Goal: Task Accomplishment & Management: Manage account settings

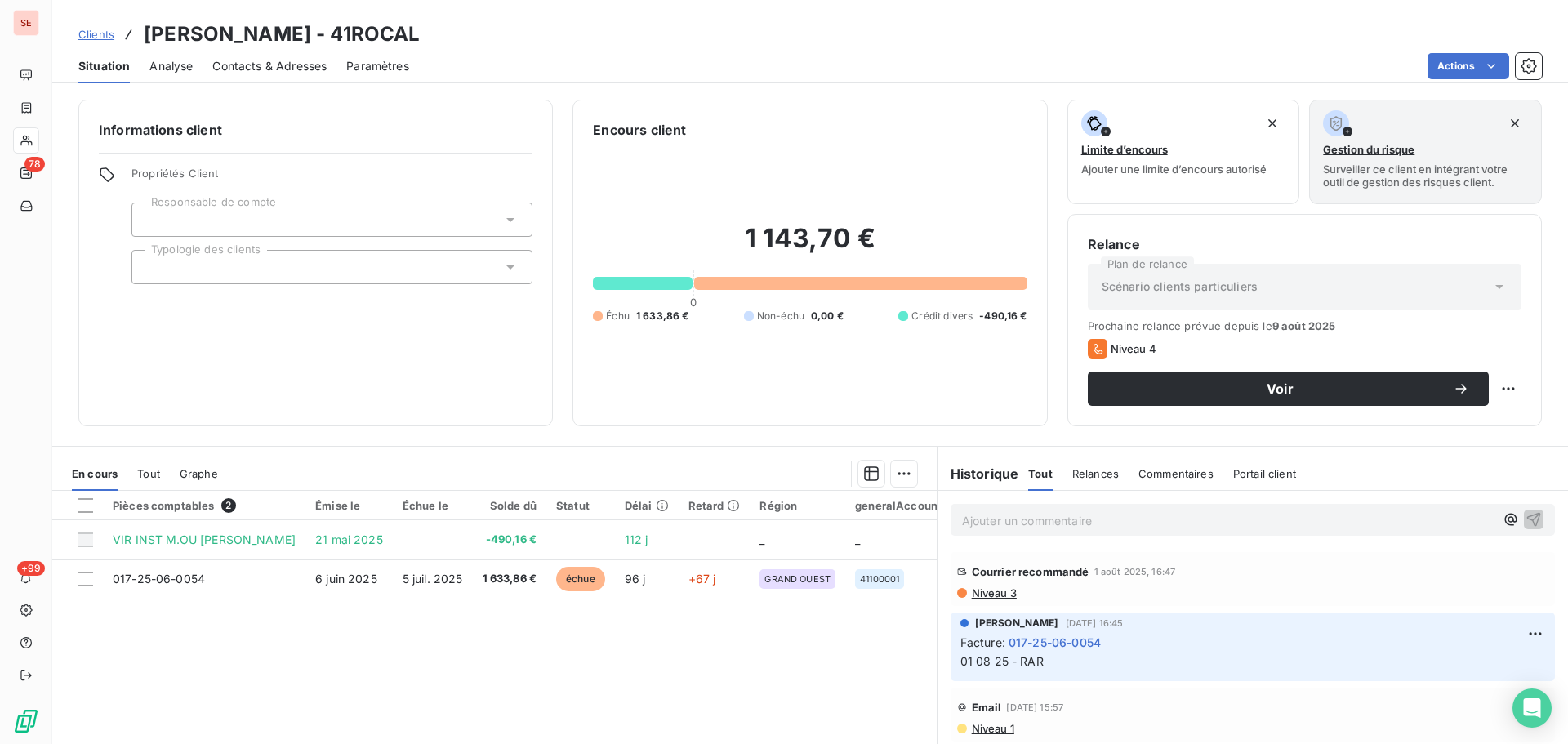
scroll to position [653, 0]
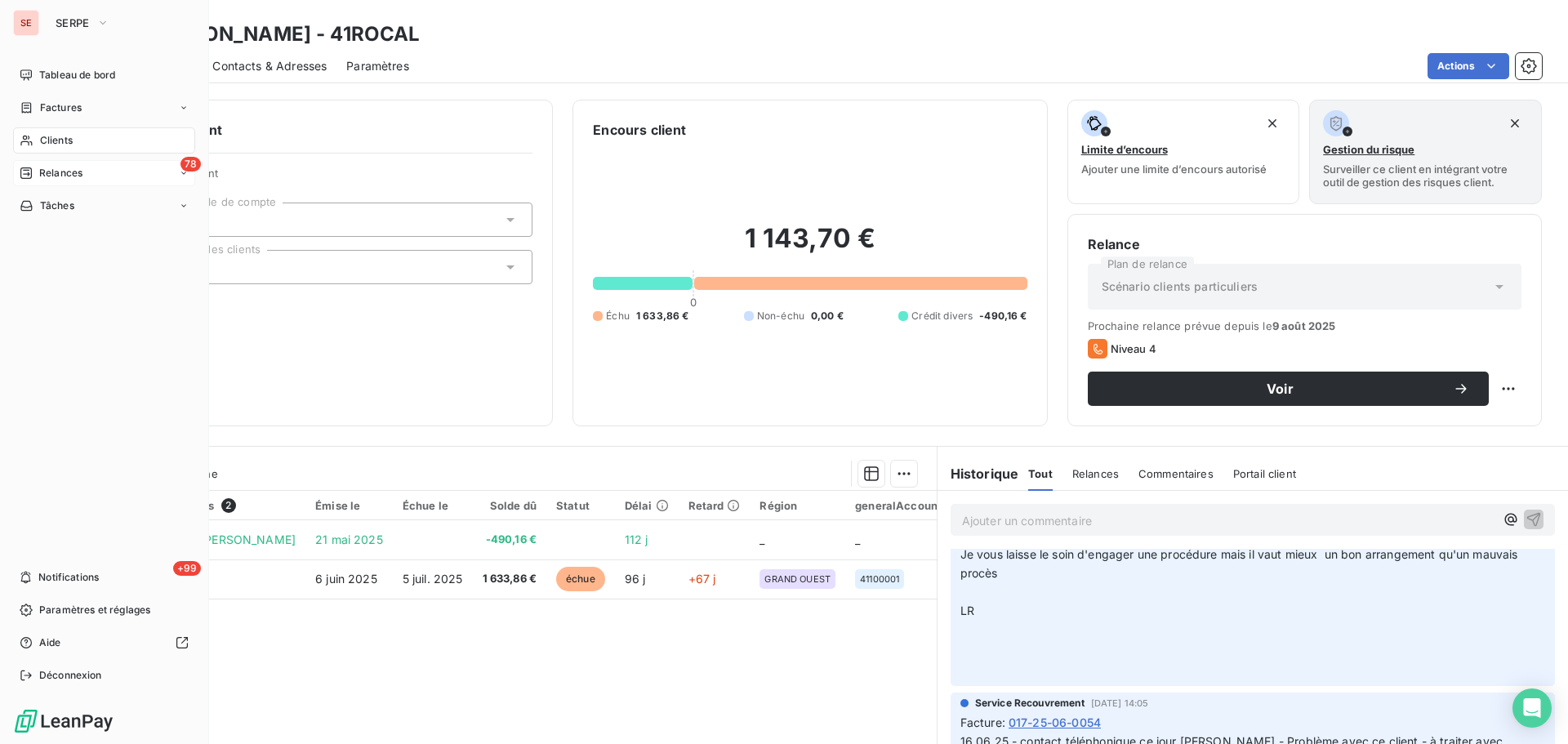
click at [37, 169] on div "Relances" at bounding box center [51, 173] width 63 height 14
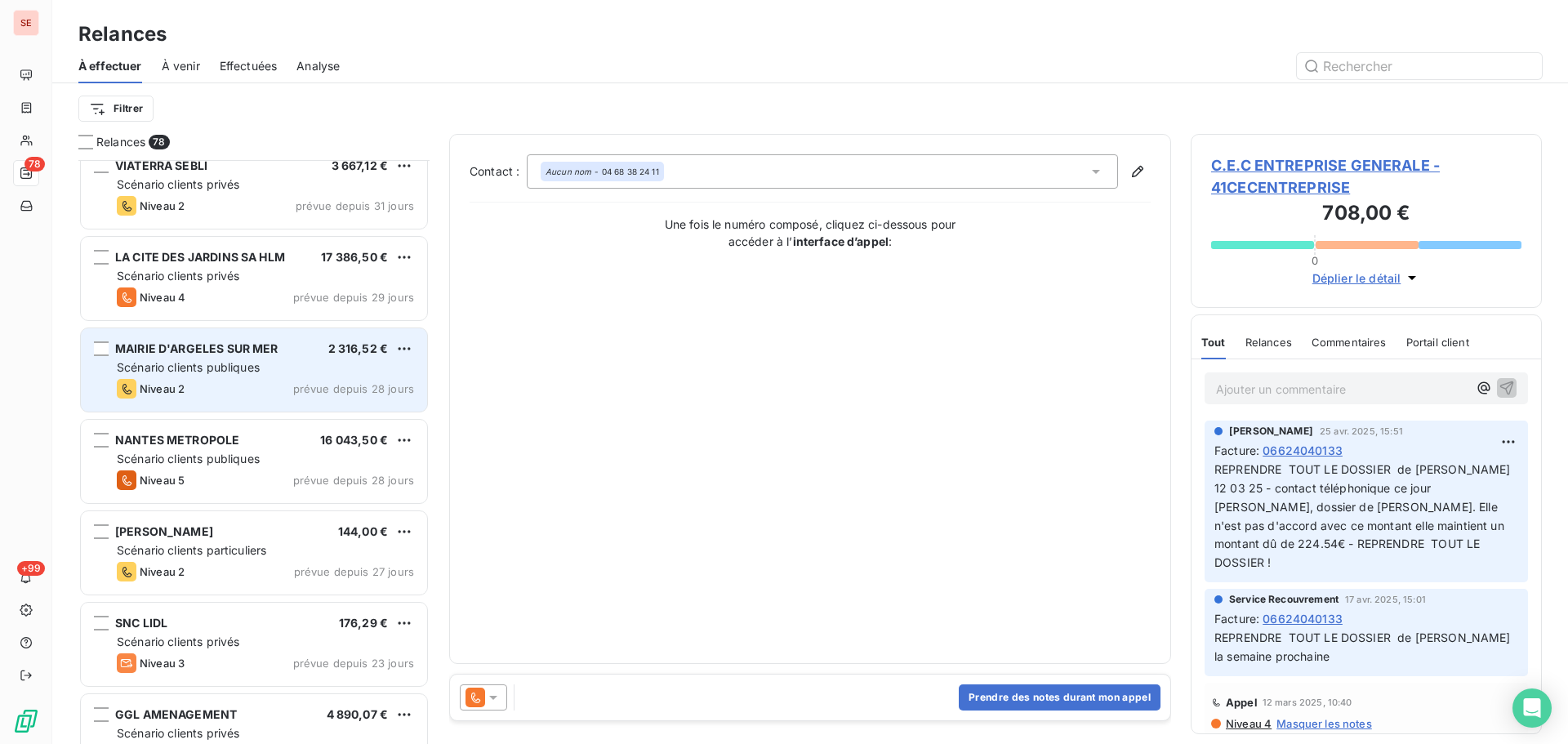
scroll to position [2831, 0]
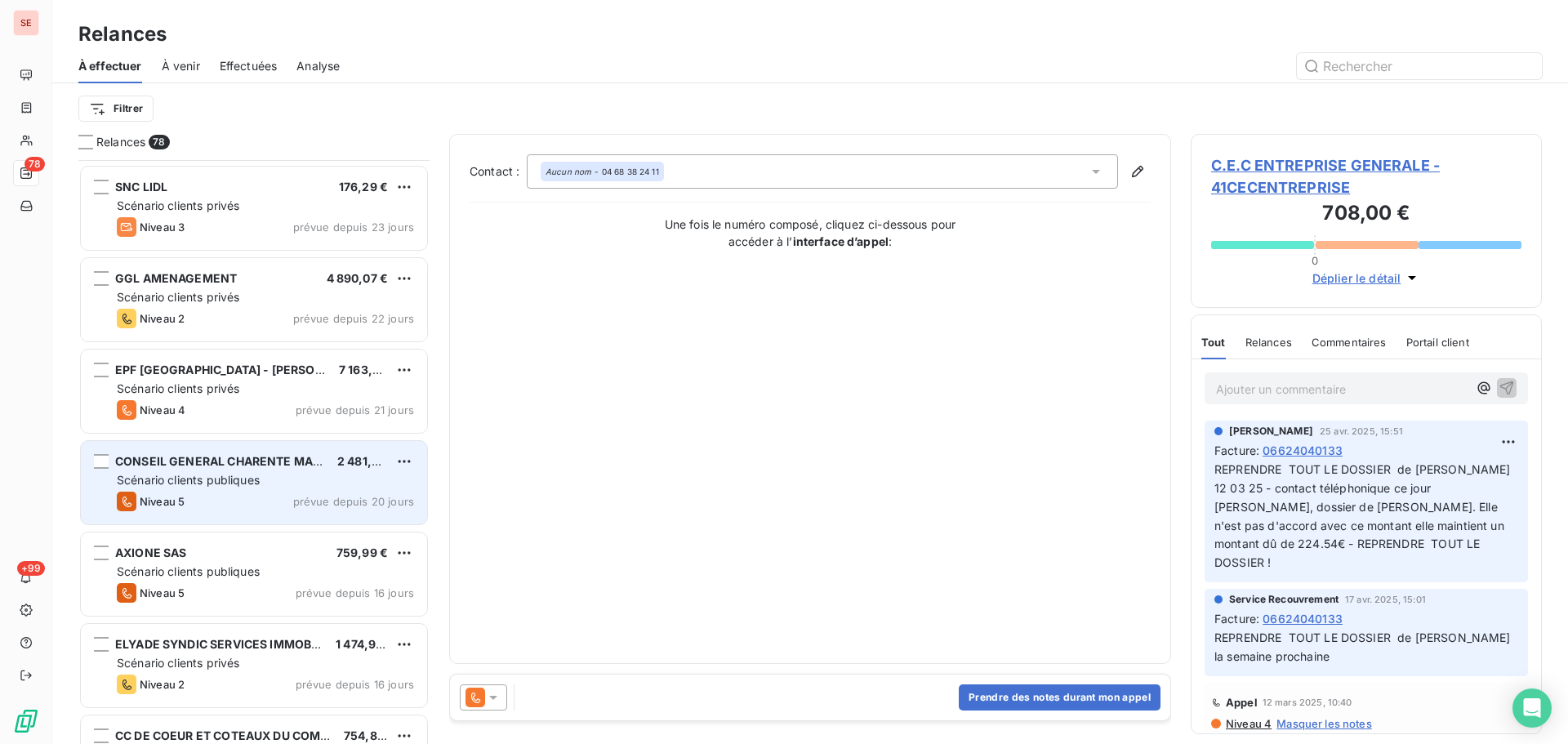
click at [329, 490] on div "CONSEIL GENERAL CHARENTE MARITIME 2 481,31 € Scénario clients publiques Niveau …" at bounding box center [254, 482] width 346 height 83
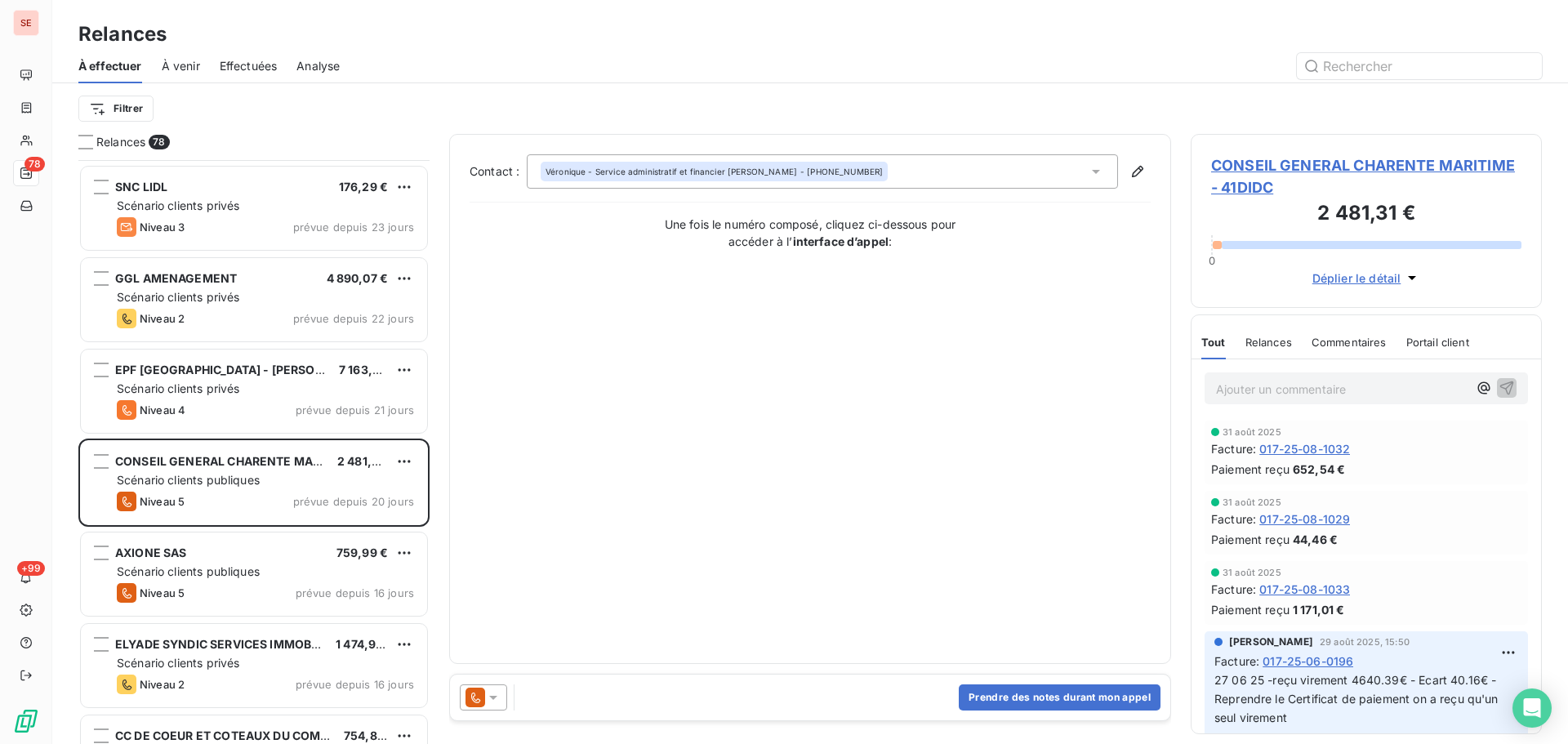
click at [1350, 162] on span "CONSEIL GENERAL CHARENTE MARITIME - 41DIDC" at bounding box center [1366, 176] width 310 height 44
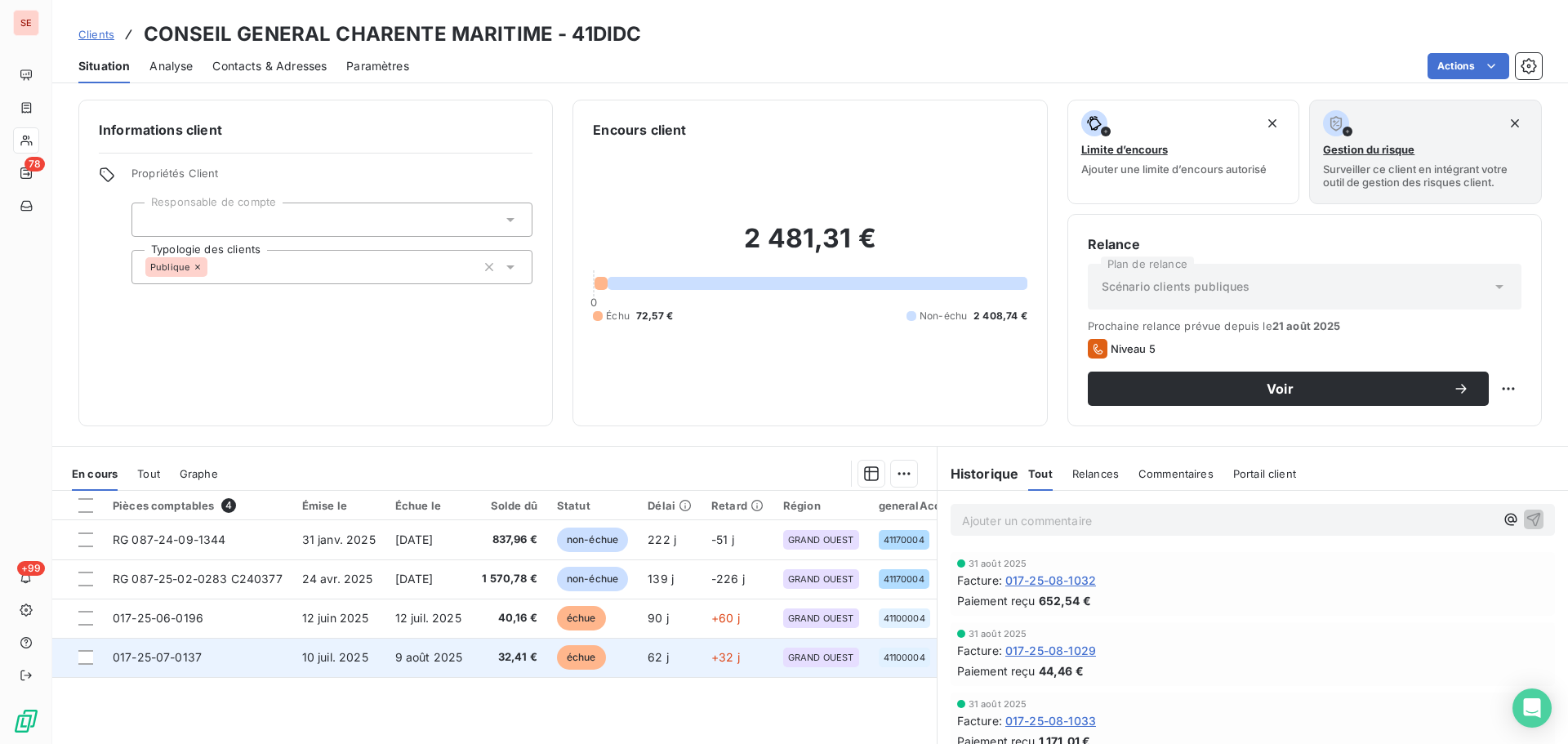
click at [444, 646] on td "9 août 2025" at bounding box center [429, 657] width 87 height 39
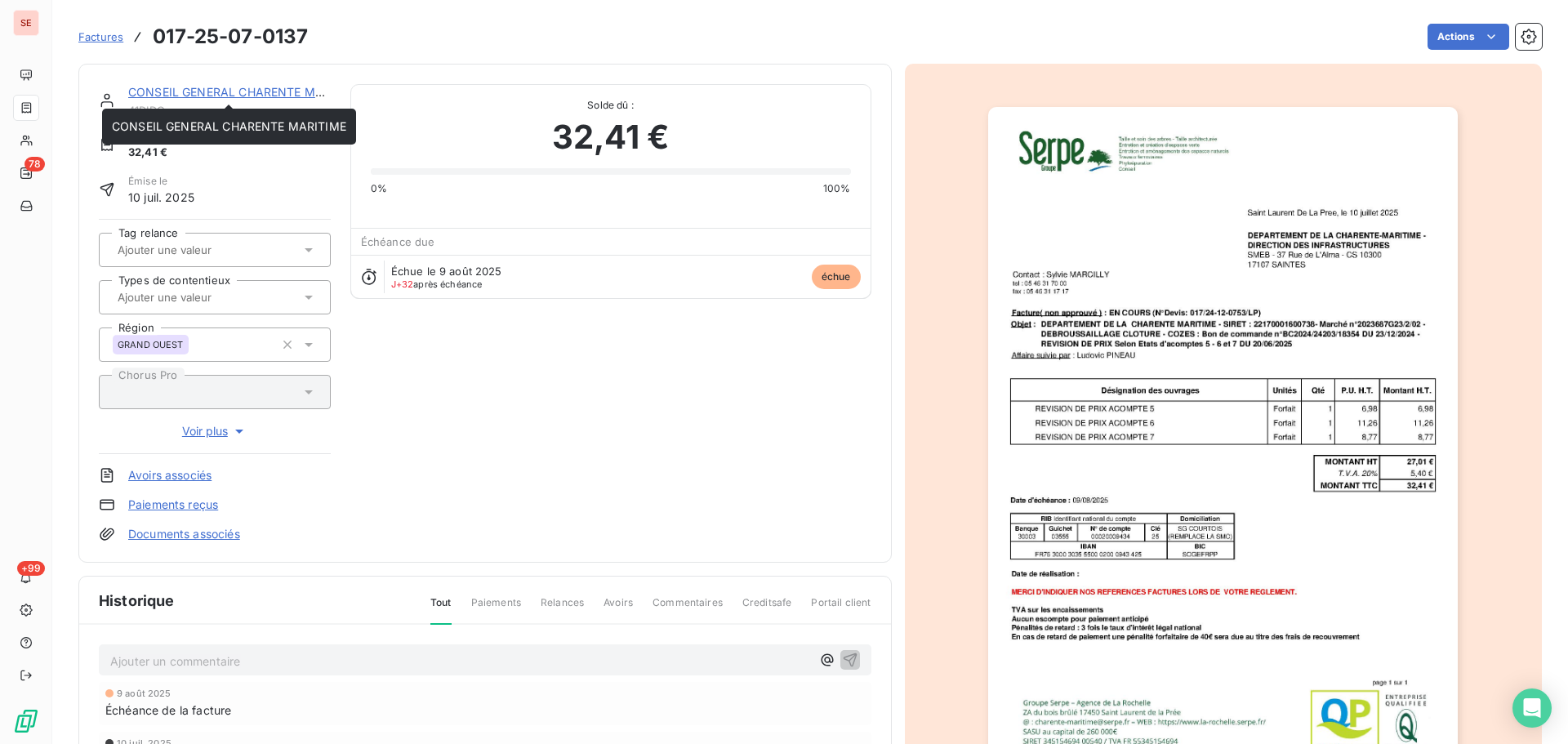
click at [217, 95] on link "CONSEIL GENERAL CHARENTE MARITIME" at bounding box center [245, 92] width 235 height 14
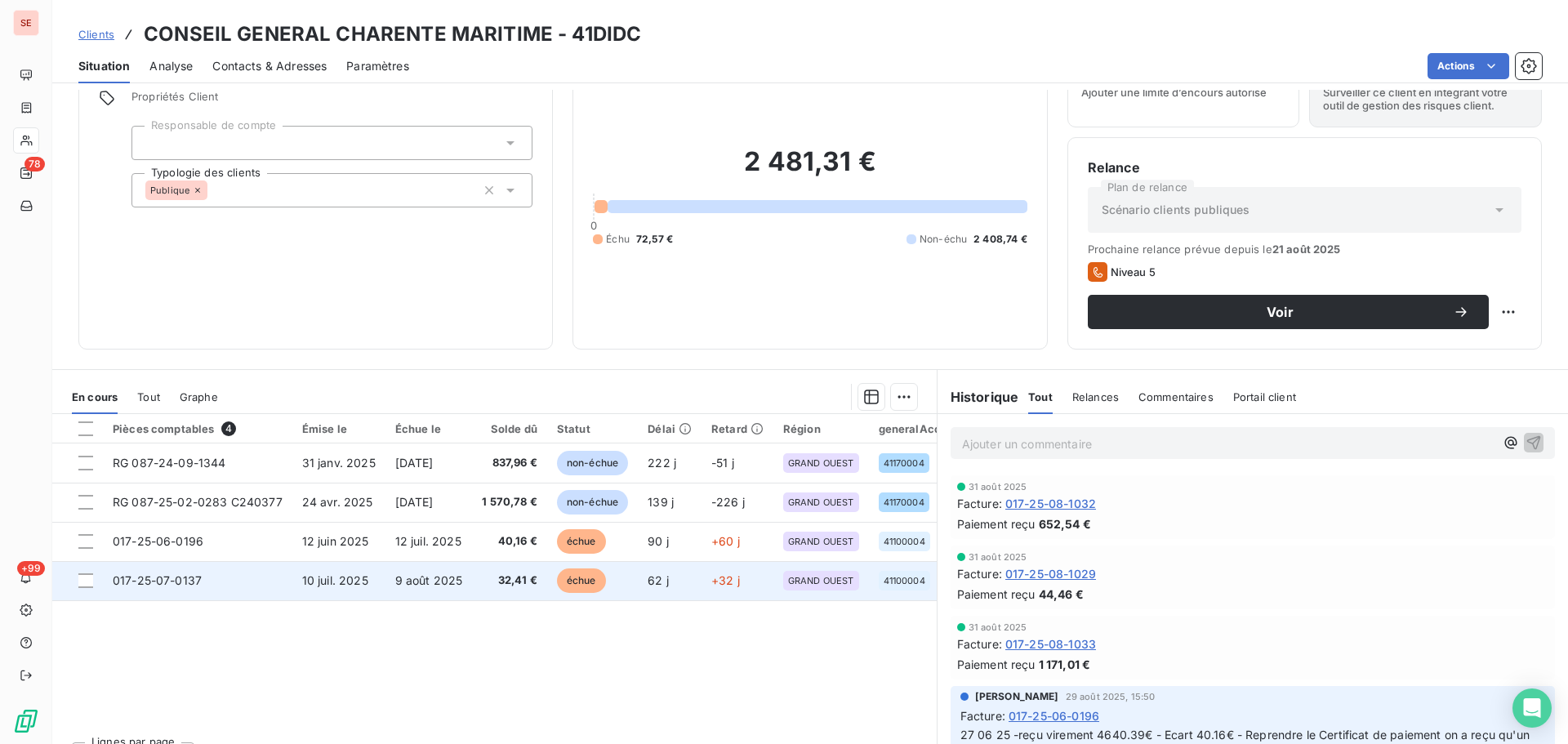
scroll to position [111, 0]
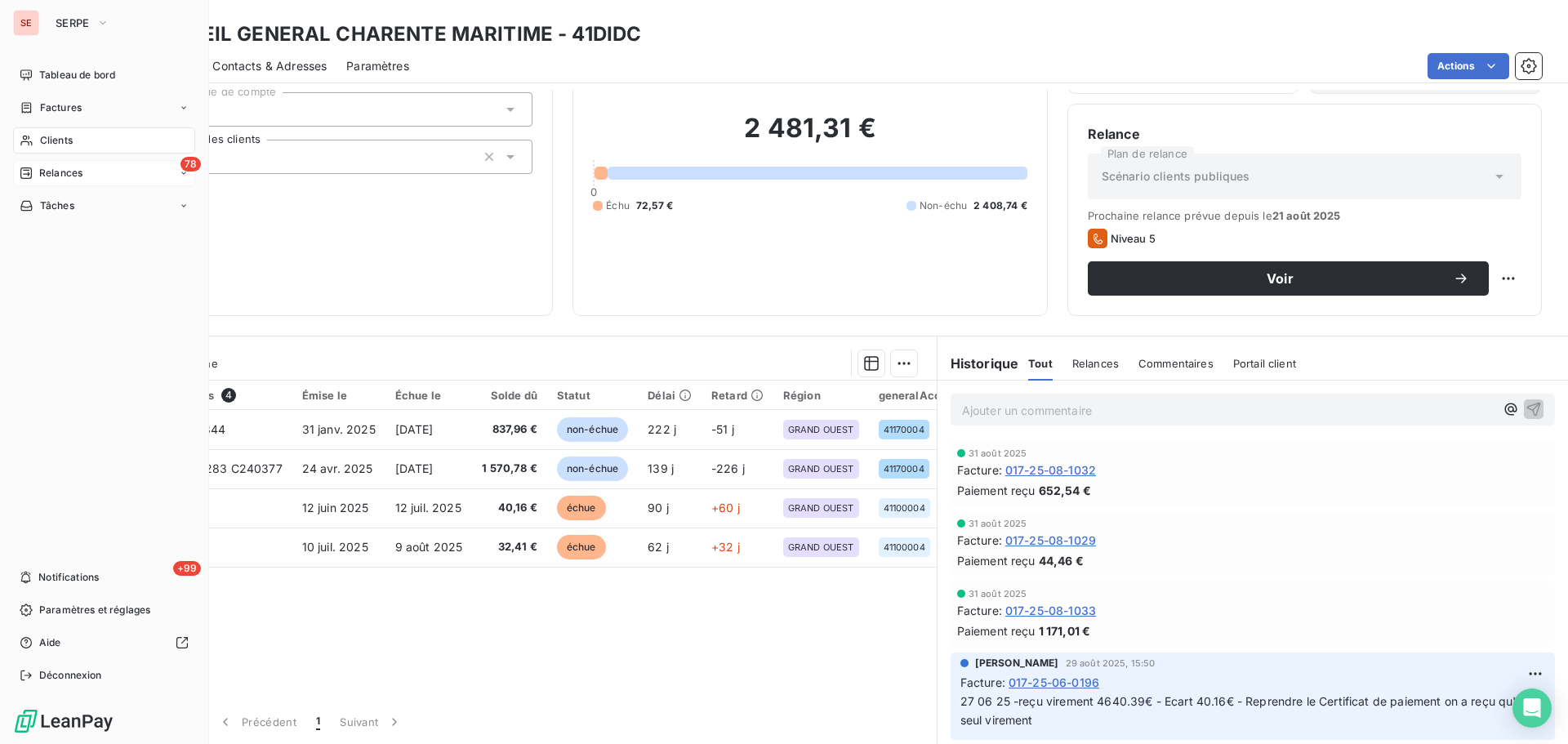
click at [74, 183] on div "78 Relances" at bounding box center [103, 173] width 182 height 26
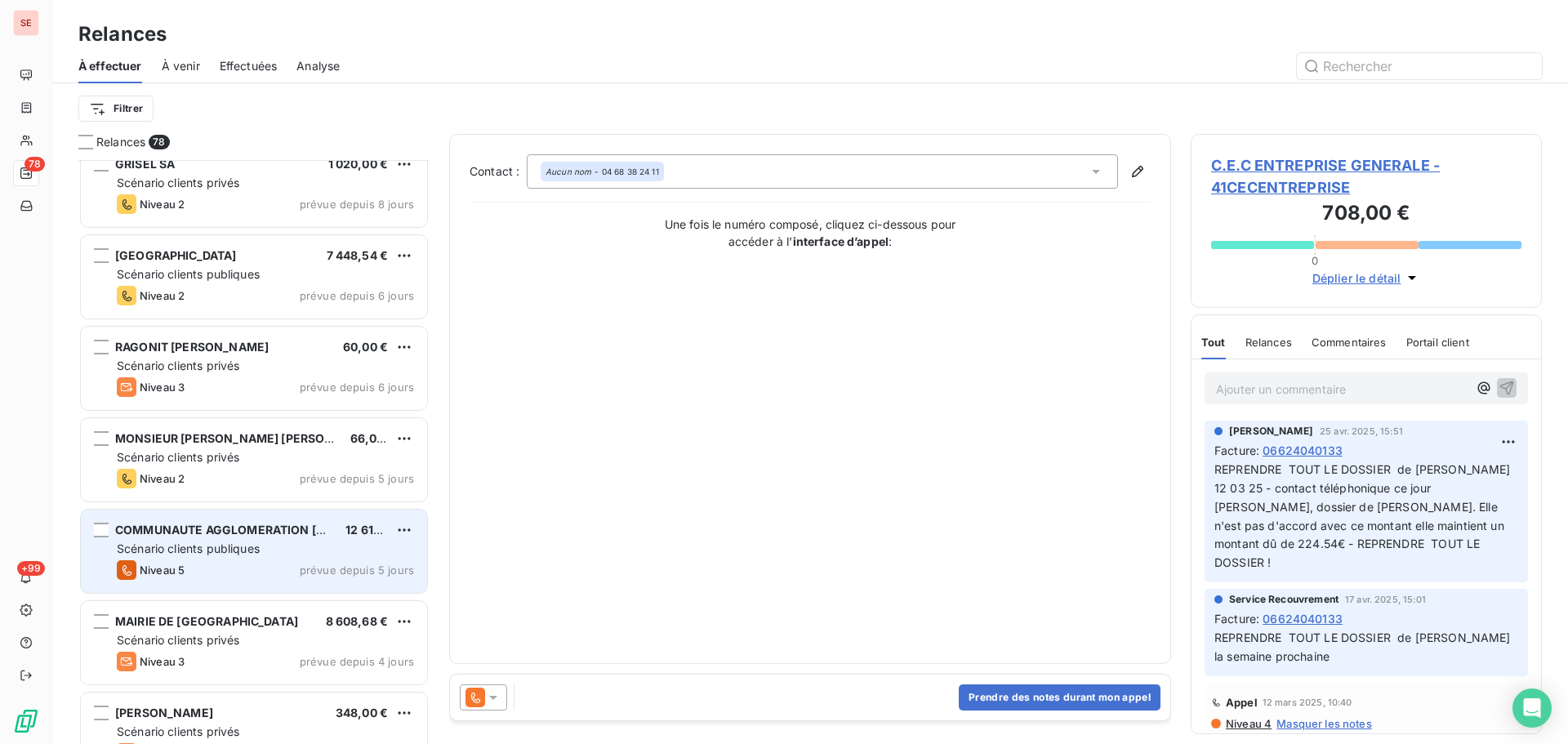
scroll to position [4573, 0]
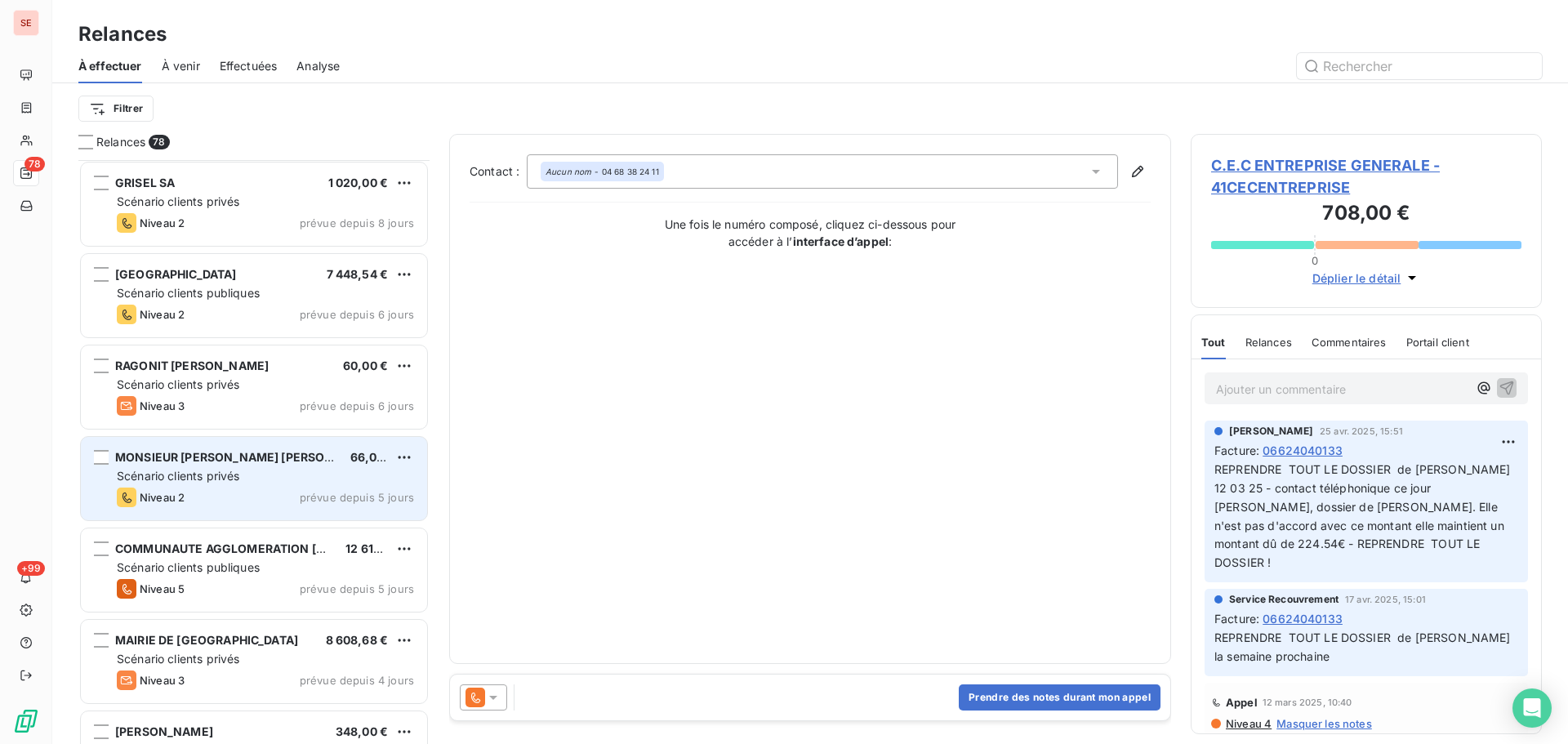
click at [254, 481] on div "Scénario clients privés" at bounding box center [266, 476] width 297 height 16
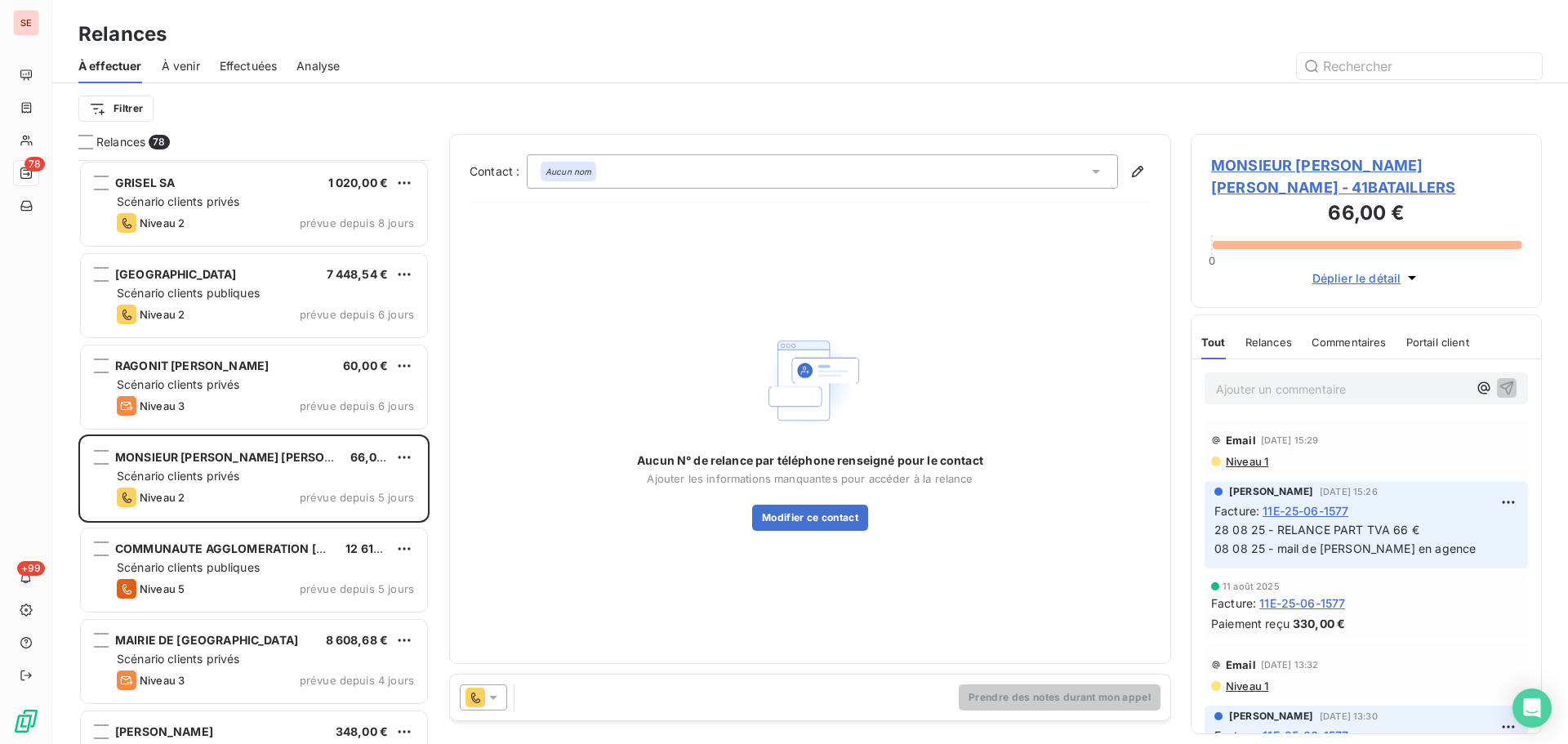
click at [1312, 163] on span "MONSIEUR [PERSON_NAME] [PERSON_NAME] - 41BATAILLERS" at bounding box center [1366, 176] width 310 height 44
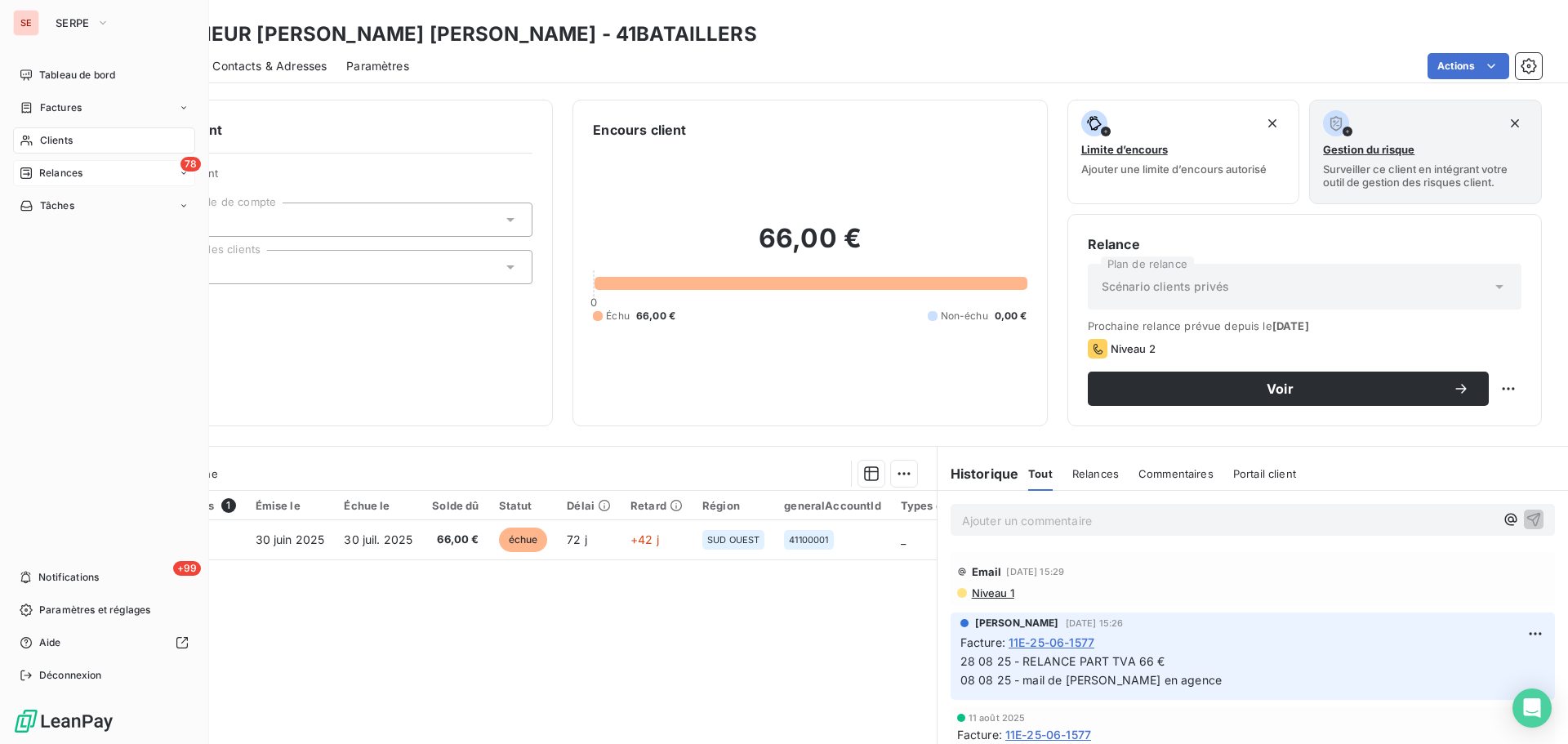
click at [66, 185] on div "78 Relances" at bounding box center [103, 173] width 182 height 26
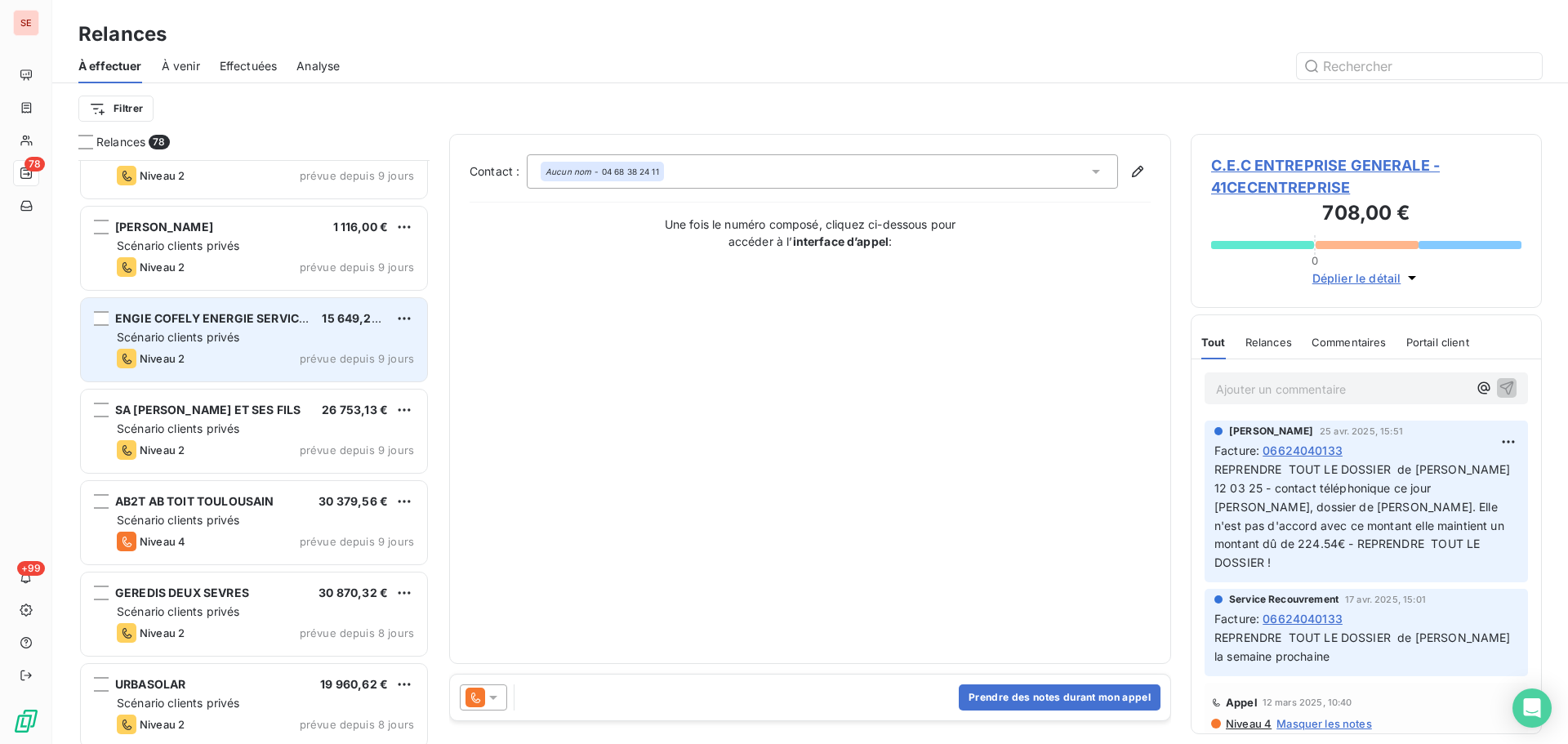
scroll to position [3919, 0]
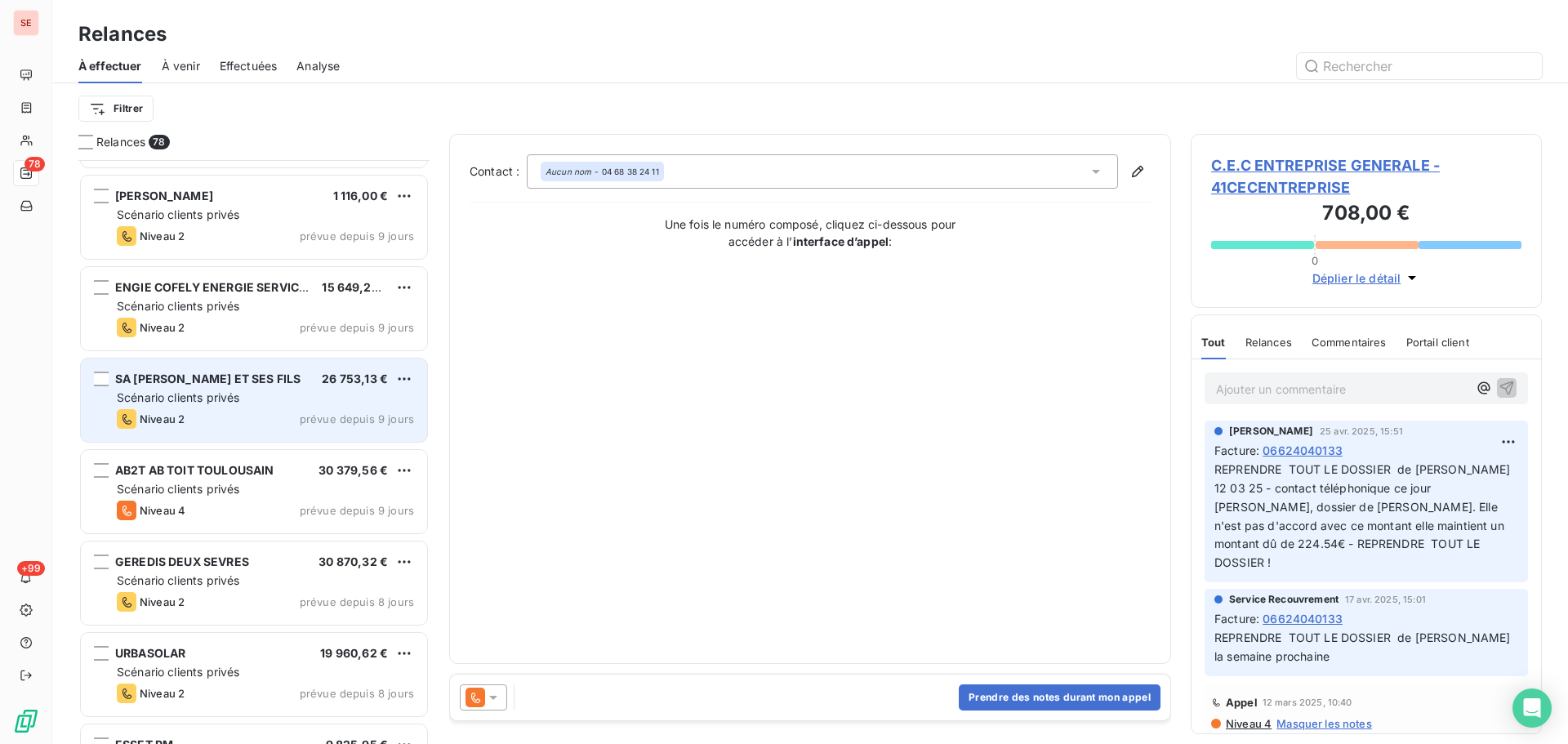
click at [348, 411] on div "Niveau 2 prévue depuis 9 jours" at bounding box center [266, 419] width 297 height 20
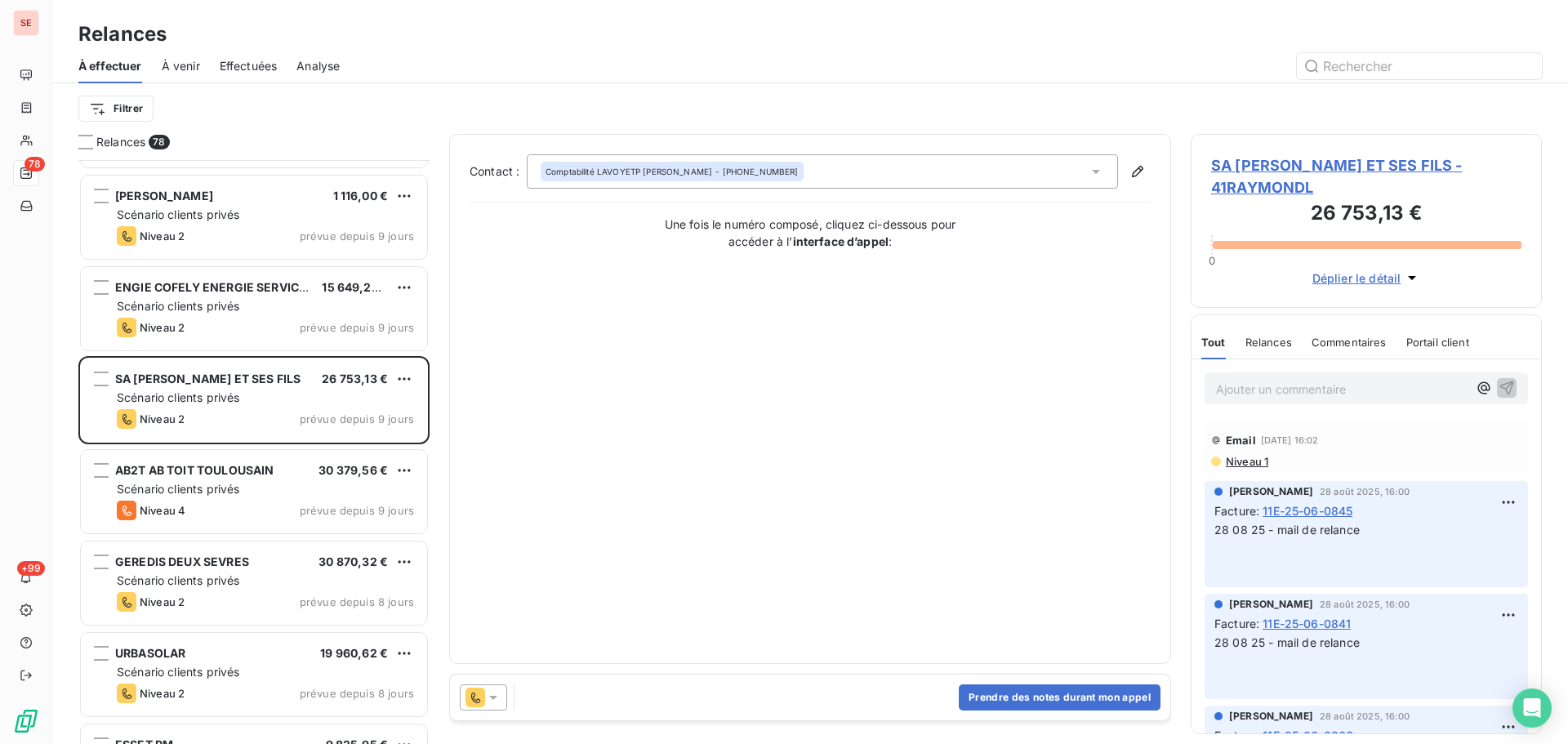
click at [1317, 163] on span "SA [PERSON_NAME] ET SES FILS - 41RAYMONDL" at bounding box center [1366, 176] width 310 height 44
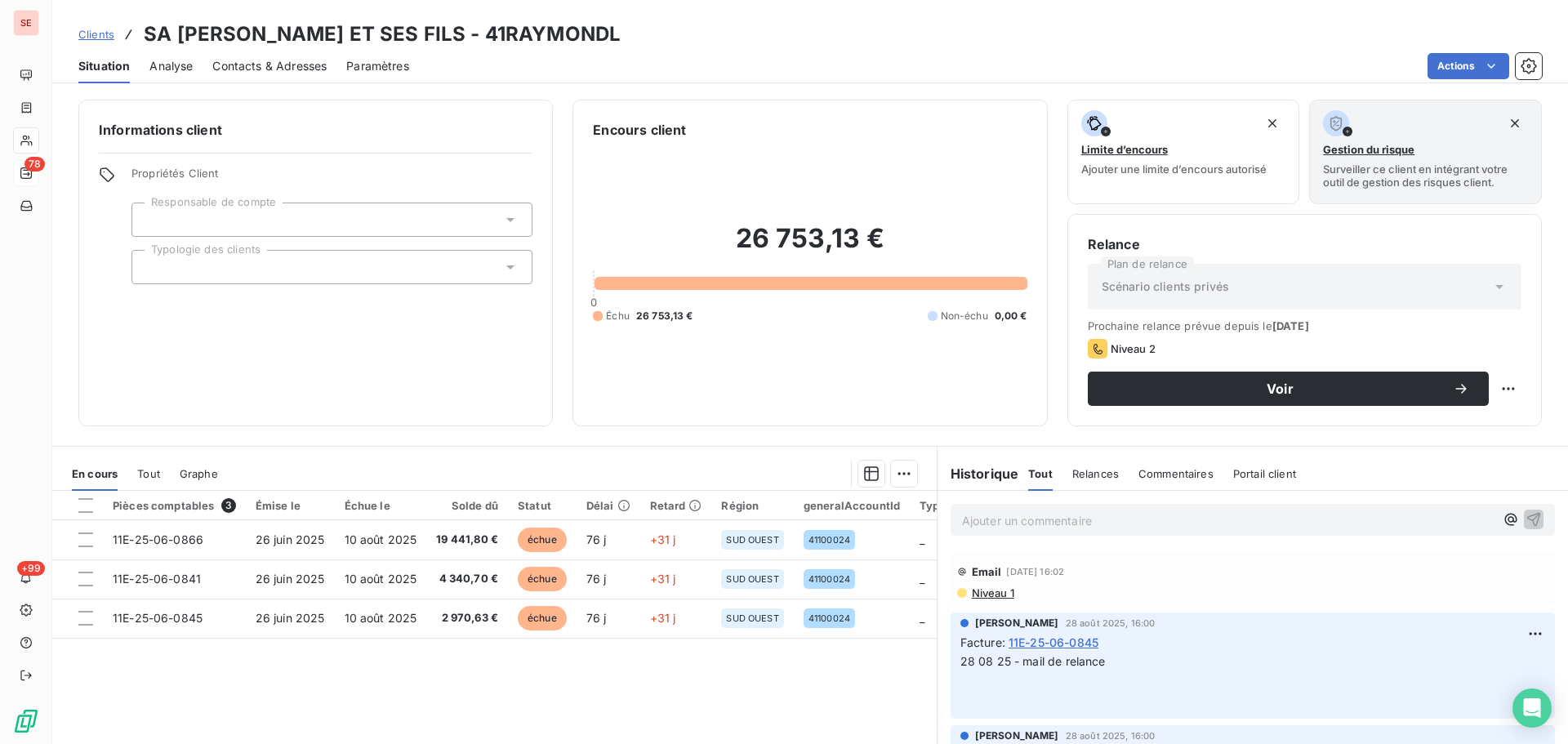
click at [334, 515] on th "Échue le" at bounding box center [381, 505] width 92 height 29
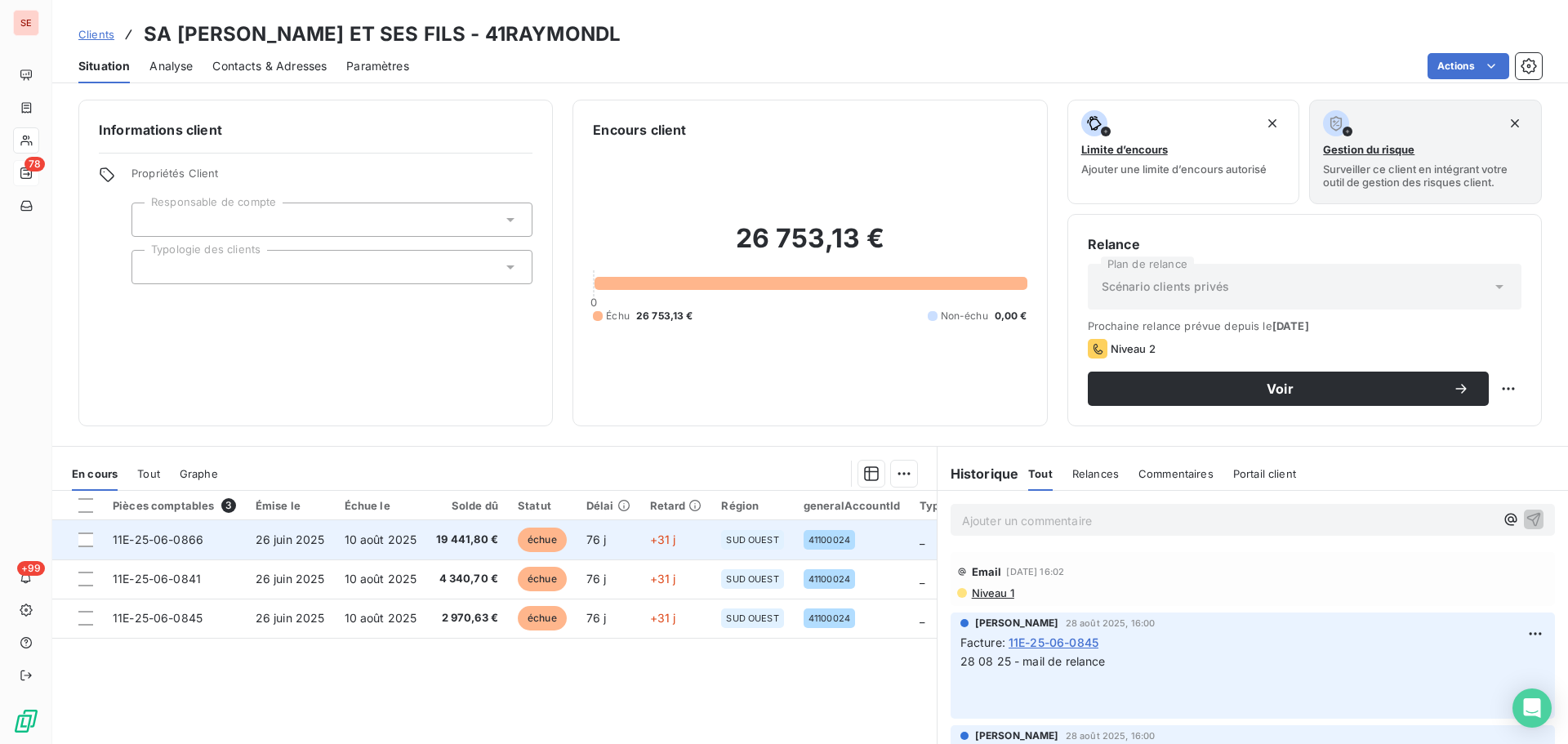
click at [332, 531] on td "26 juin 2025" at bounding box center [290, 539] width 89 height 39
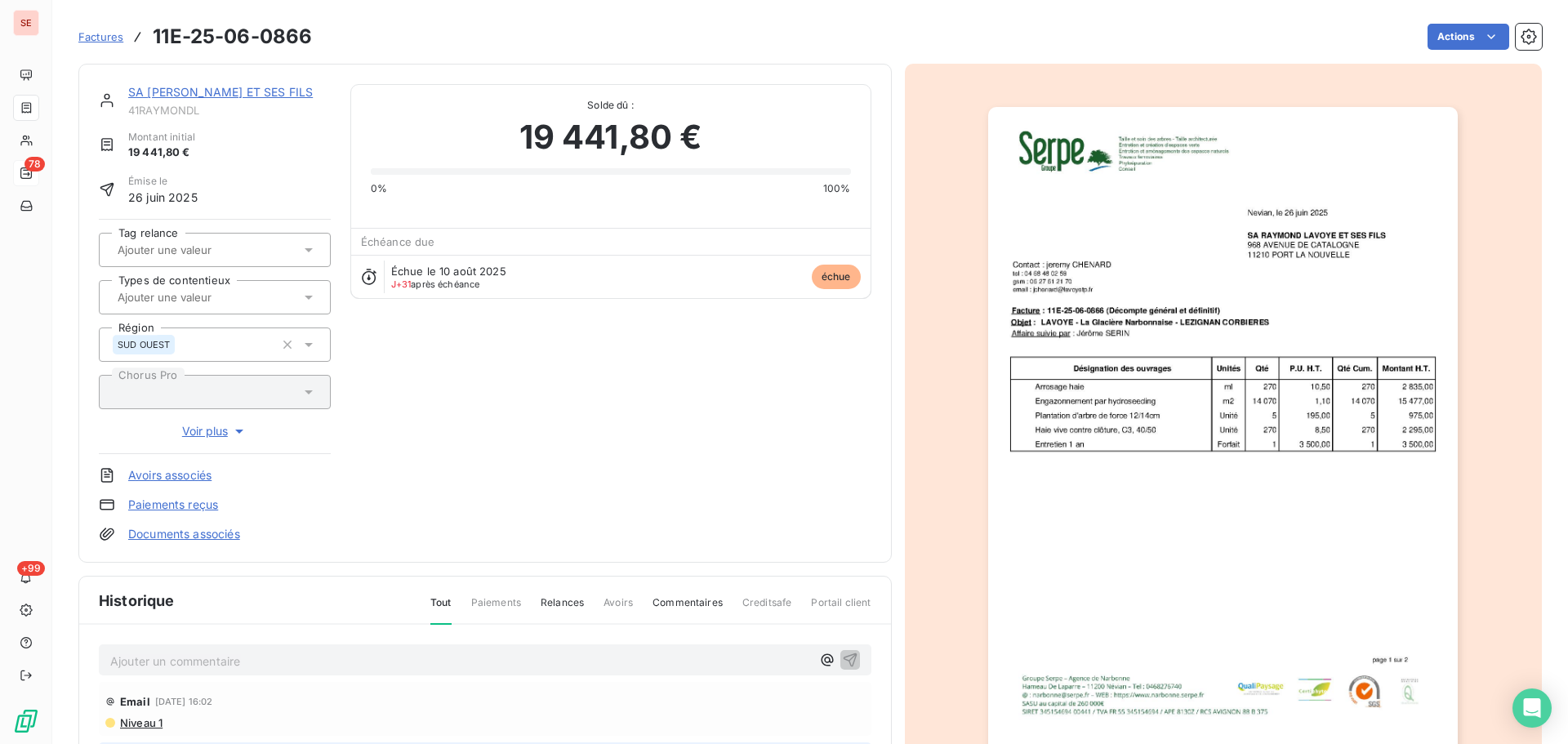
click at [263, 86] on link "SA [PERSON_NAME] ET SES FILS" at bounding box center [220, 92] width 185 height 14
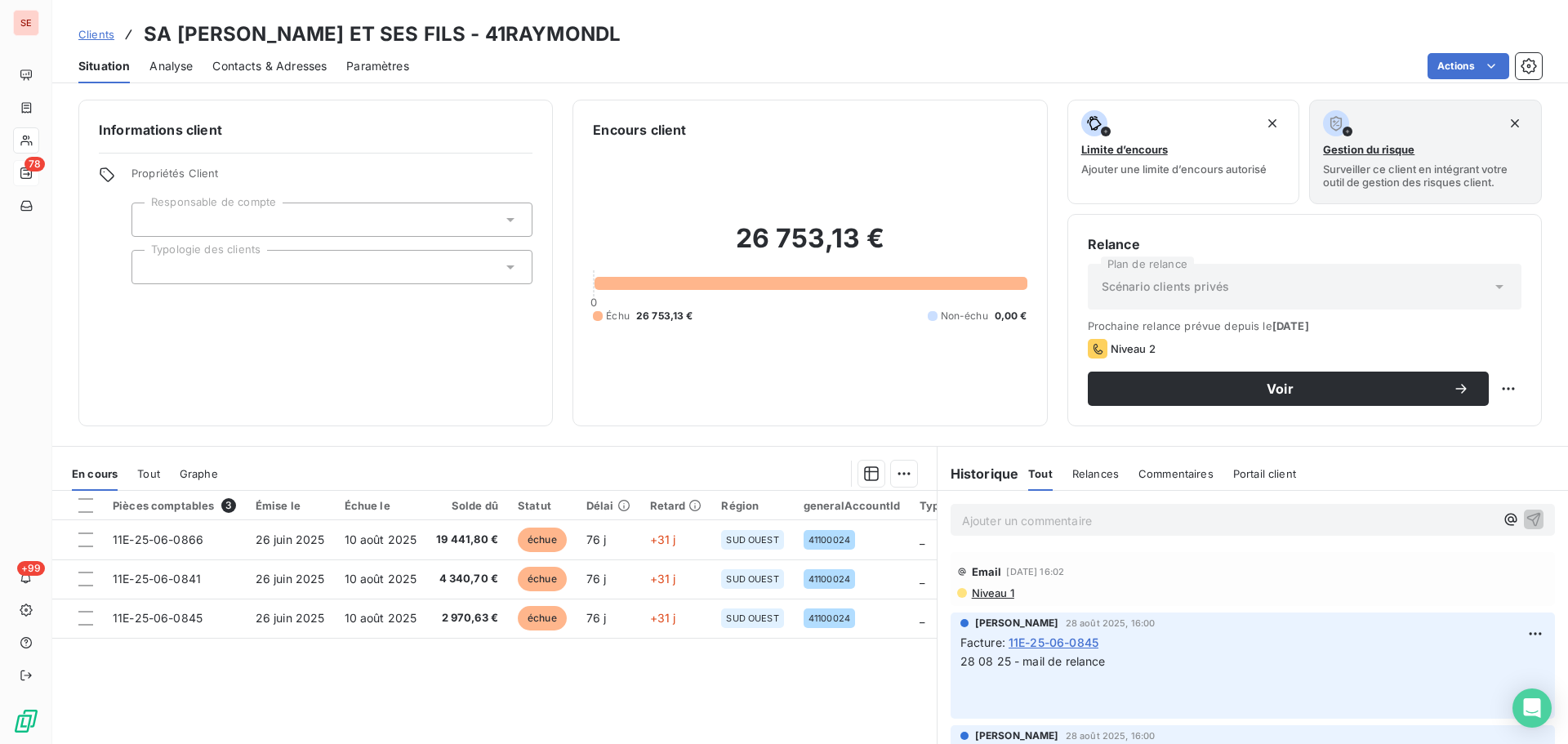
click at [276, 67] on span "Contacts & Adresses" at bounding box center [269, 66] width 114 height 16
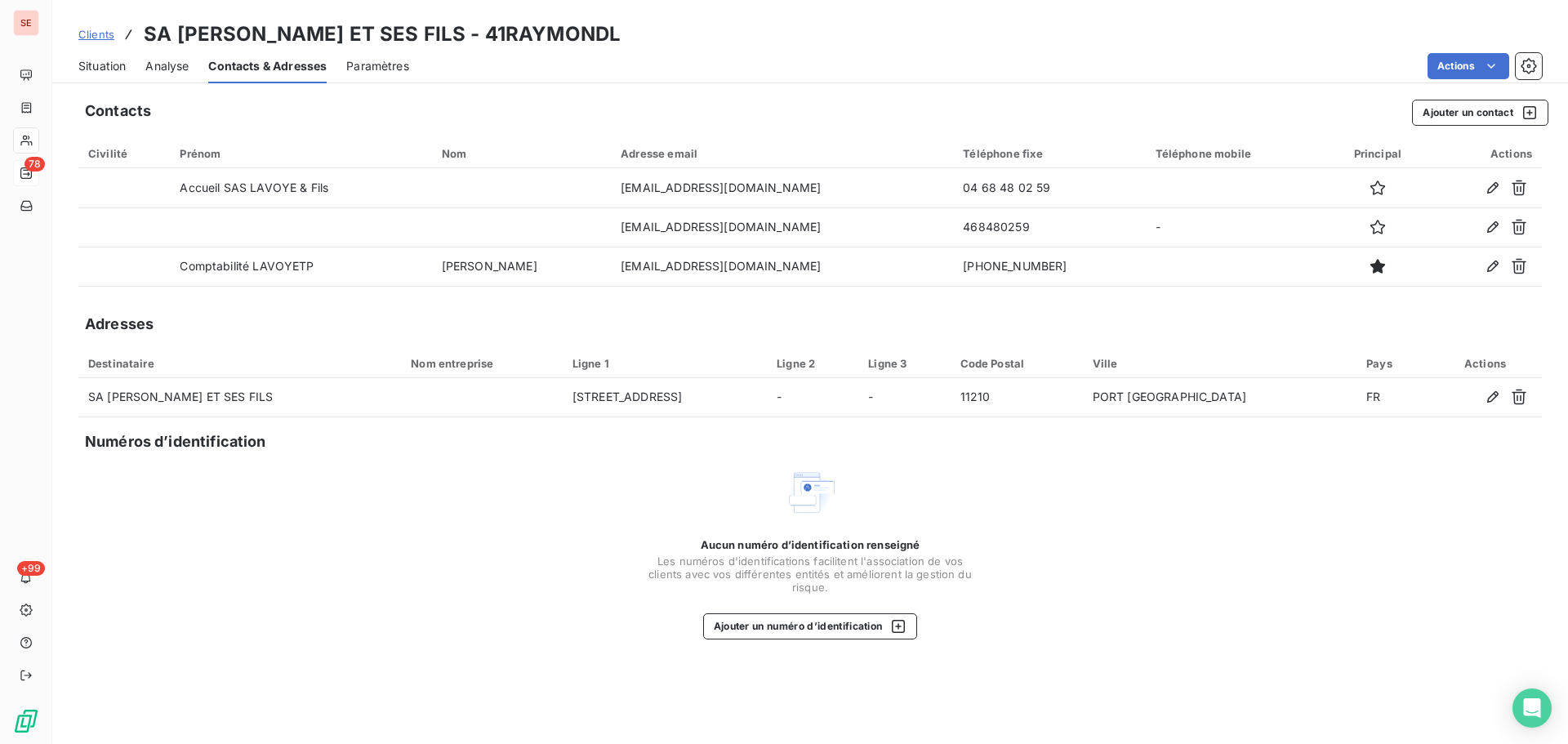
click at [111, 66] on span "Situation" at bounding box center [102, 66] width 47 height 16
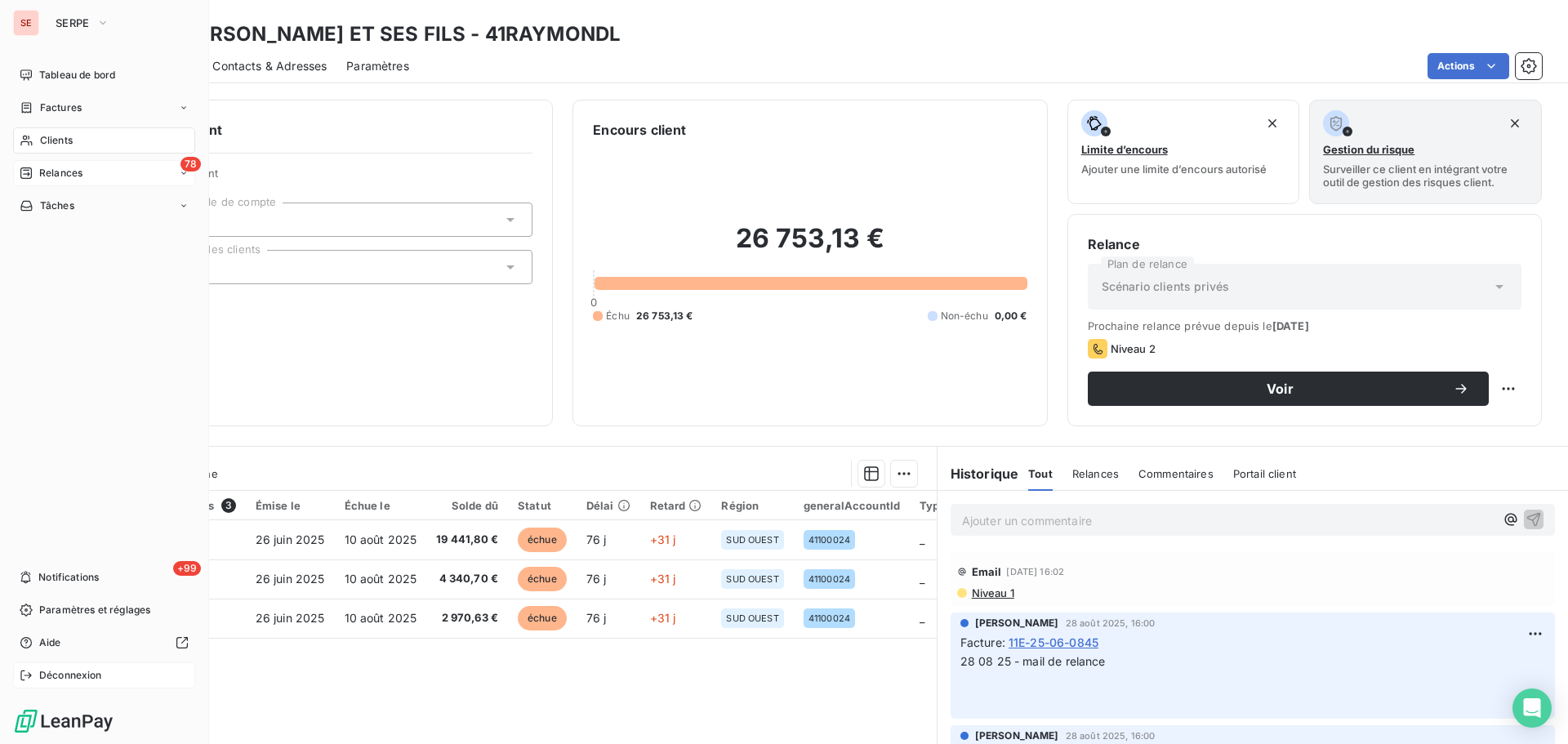
click at [95, 670] on span "Déconnexion" at bounding box center [70, 675] width 63 height 14
